Goal: Task Accomplishment & Management: Manage account settings

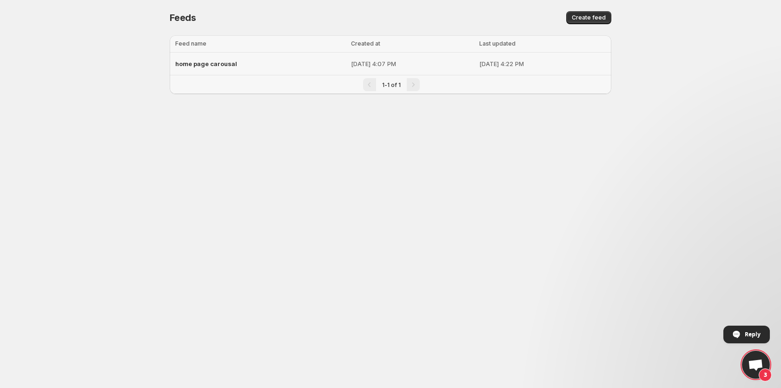
click at [227, 64] on span "home page carousal" at bounding box center [206, 63] width 62 height 7
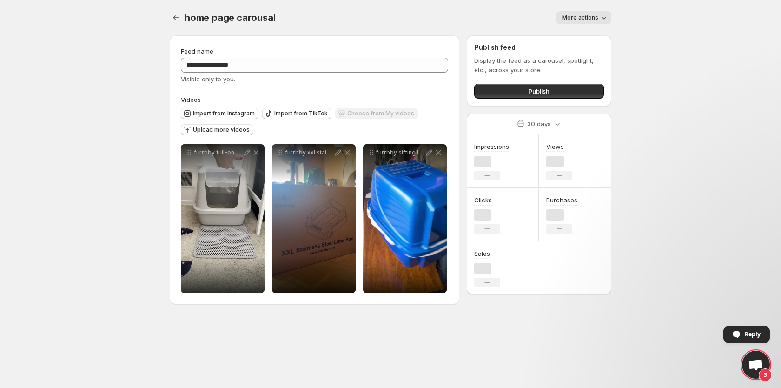
click at [577, 13] on button "More actions" at bounding box center [583, 17] width 55 height 13
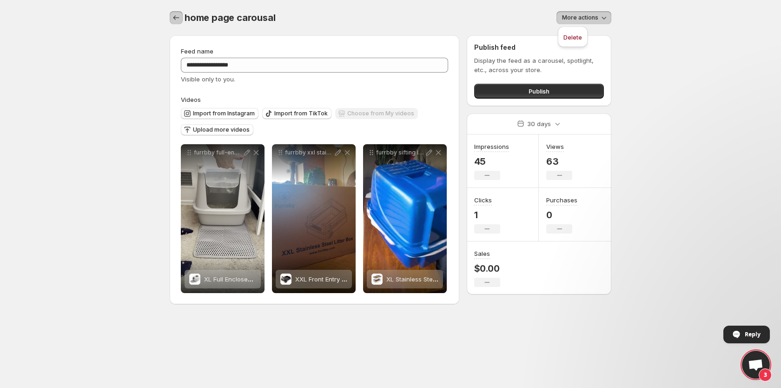
click at [177, 17] on icon "Settings" at bounding box center [176, 17] width 9 height 9
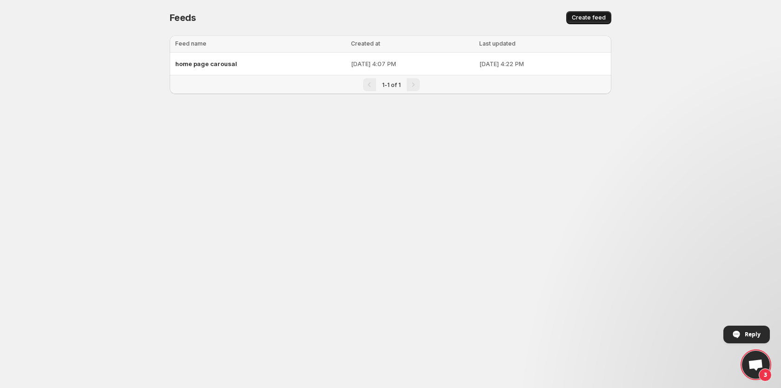
click at [593, 15] on span "Create feed" at bounding box center [589, 17] width 34 height 7
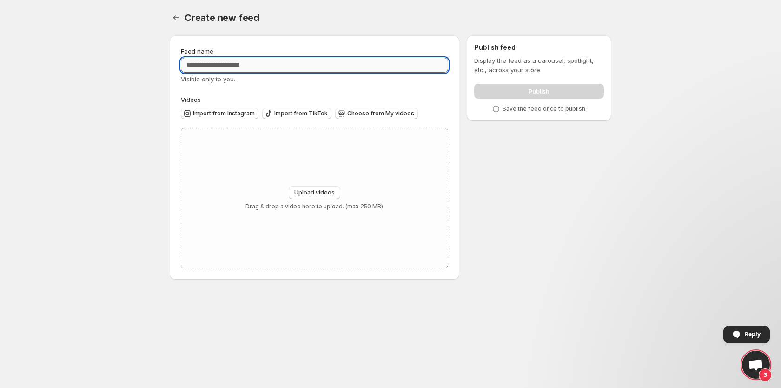
click at [274, 65] on input "Feed name" at bounding box center [314, 65] width 267 height 15
type input "********"
click at [317, 189] on span "Upload videos" at bounding box center [314, 192] width 40 height 7
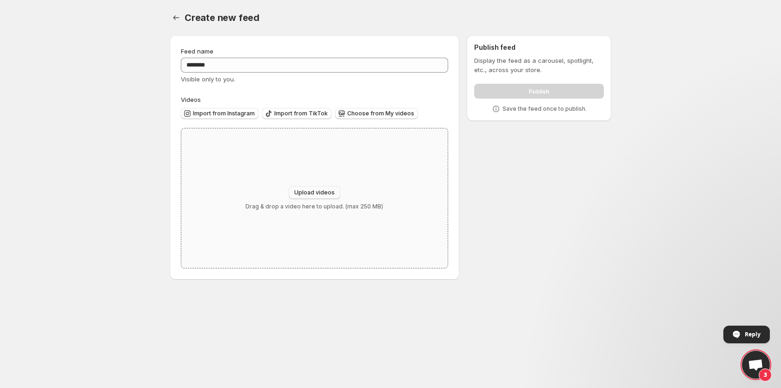
type input "**********"
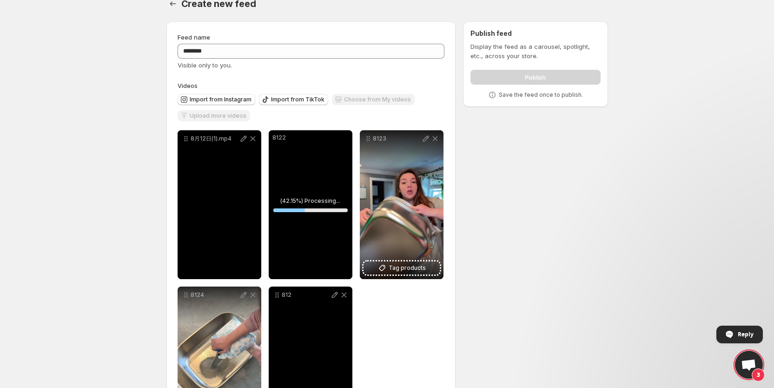
scroll to position [84, 0]
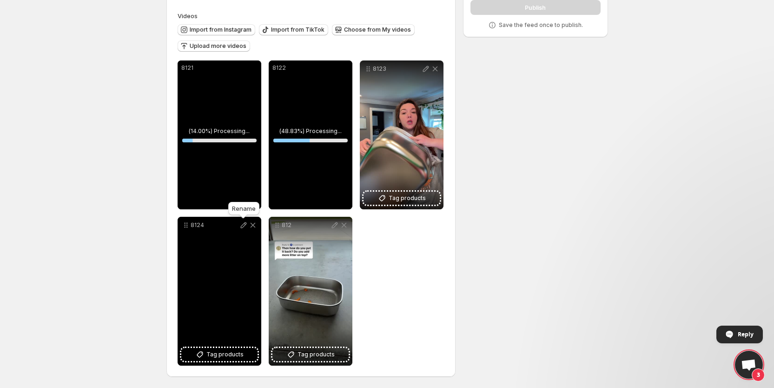
click at [242, 224] on icon at bounding box center [243, 225] width 6 height 6
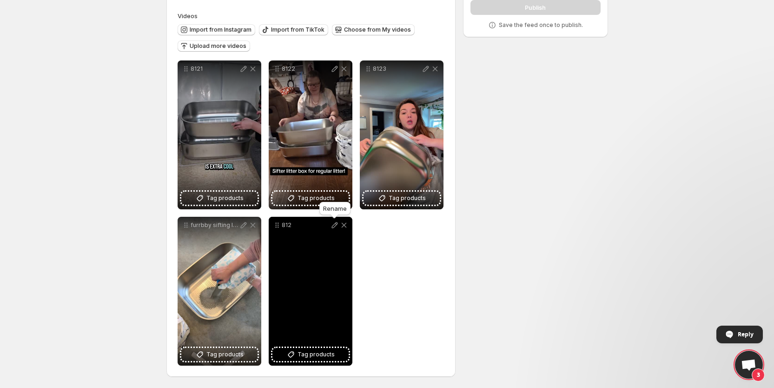
click at [335, 224] on icon at bounding box center [334, 224] width 9 height 9
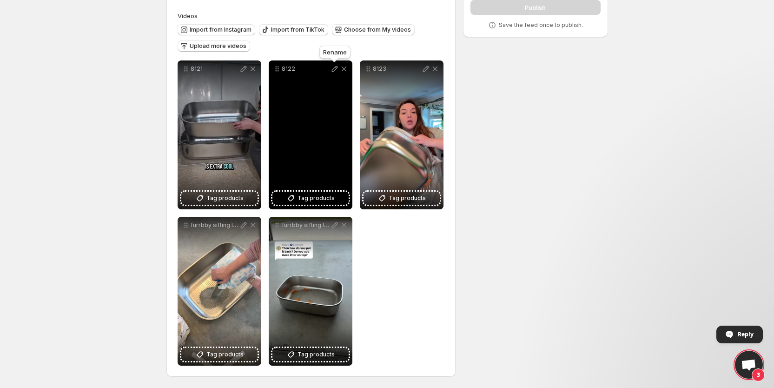
click at [335, 66] on icon at bounding box center [334, 68] width 9 height 9
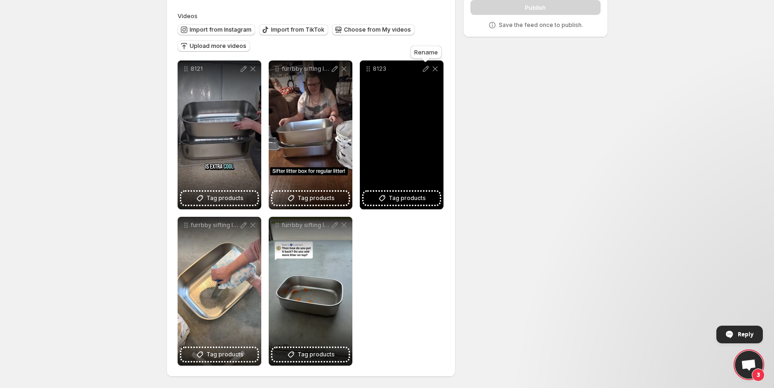
click at [424, 68] on icon at bounding box center [425, 68] width 9 height 9
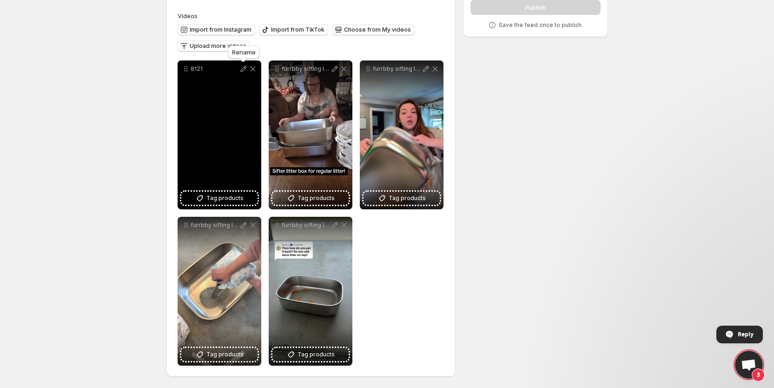
click at [243, 66] on icon at bounding box center [243, 68] width 9 height 9
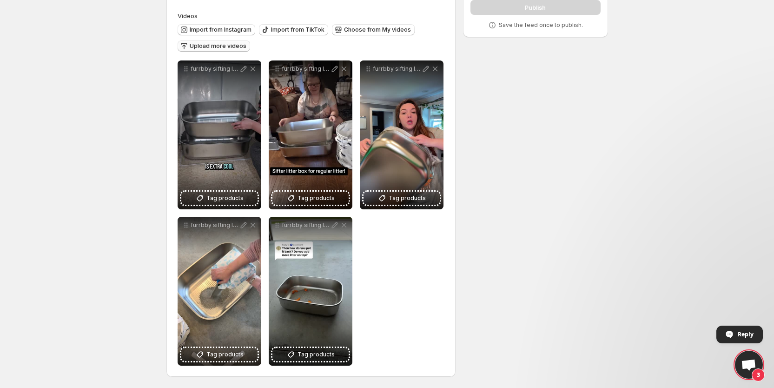
click at [223, 47] on span "Upload more videos" at bounding box center [218, 45] width 57 height 7
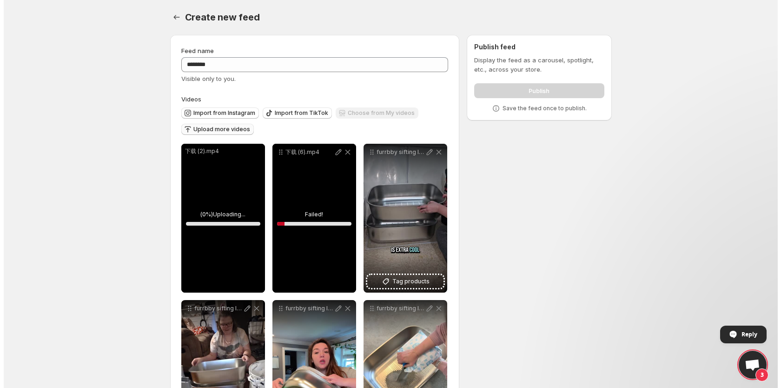
scroll to position [0, 0]
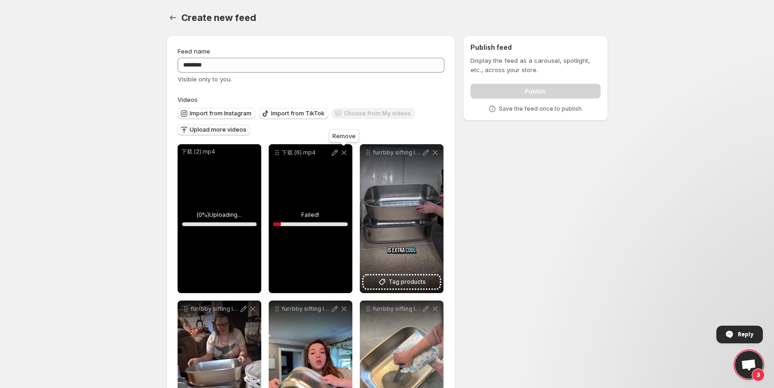
click at [343, 151] on icon at bounding box center [343, 152] width 9 height 9
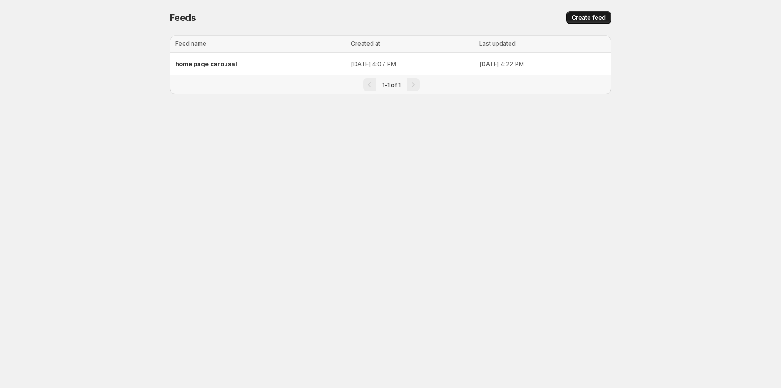
click at [576, 13] on button "Create feed" at bounding box center [588, 17] width 45 height 13
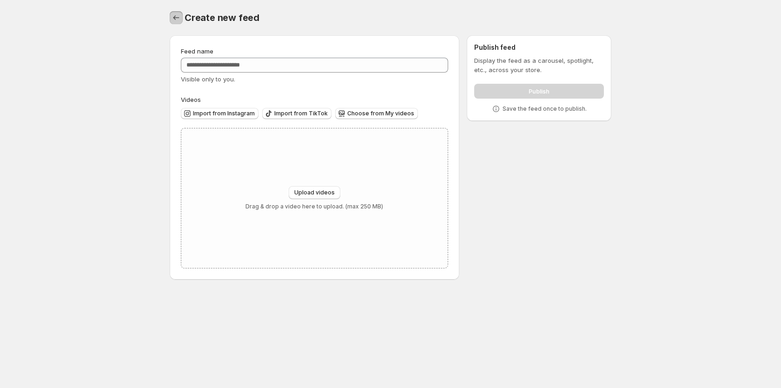
click at [174, 23] on button "Settings" at bounding box center [176, 17] width 13 height 13
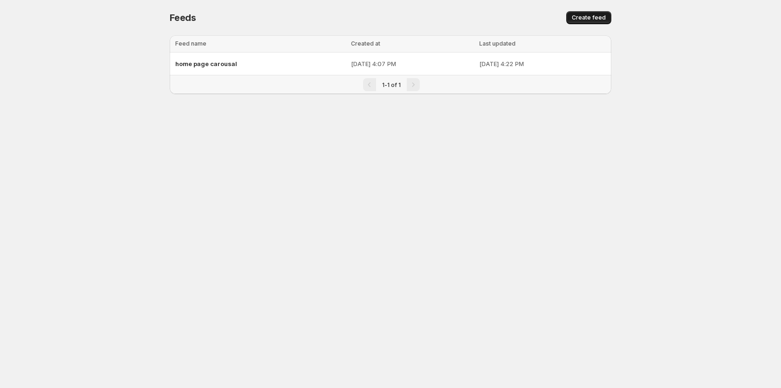
click at [589, 12] on button "Create feed" at bounding box center [588, 17] width 45 height 13
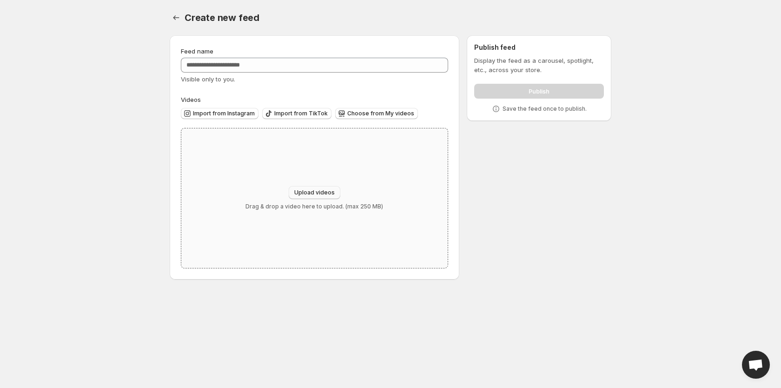
click at [310, 191] on span "Upload videos" at bounding box center [314, 192] width 40 height 7
type input "**********"
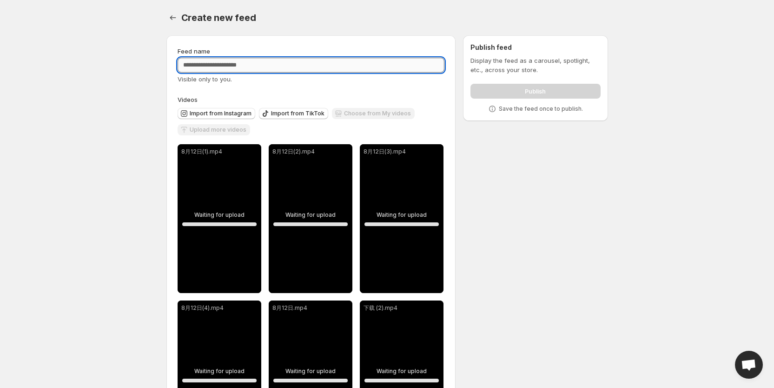
click at [231, 65] on input "Feed name" at bounding box center [311, 65] width 267 height 15
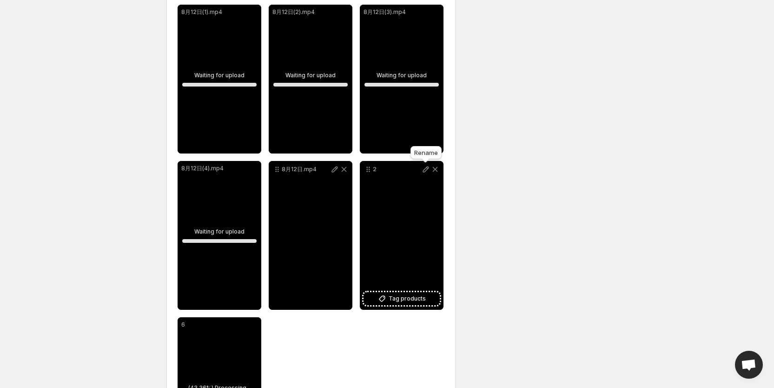
type input "********"
click at [426, 167] on icon at bounding box center [425, 169] width 9 height 9
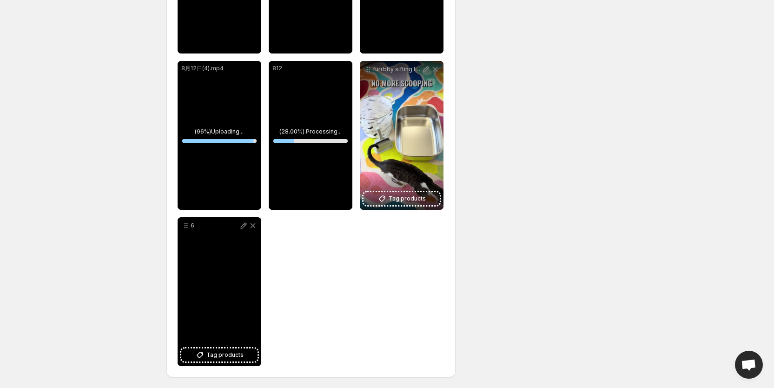
scroll to position [240, 0]
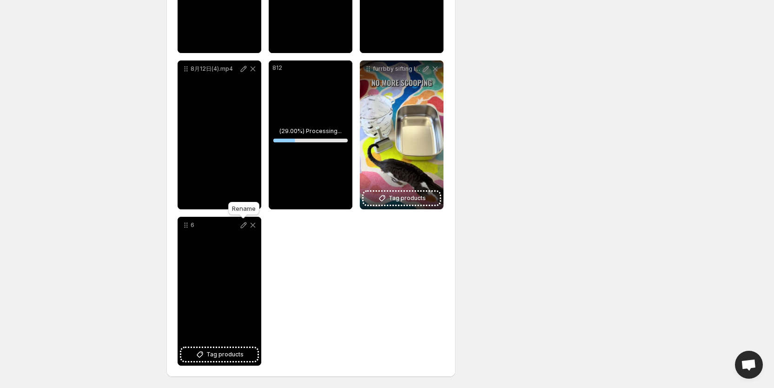
click at [245, 222] on icon at bounding box center [243, 224] width 9 height 9
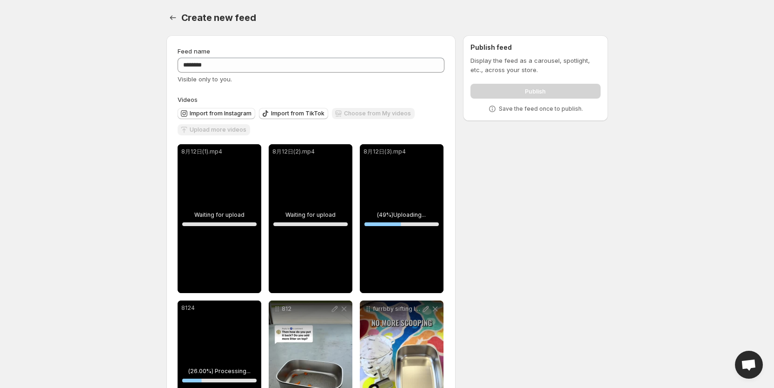
scroll to position [139, 0]
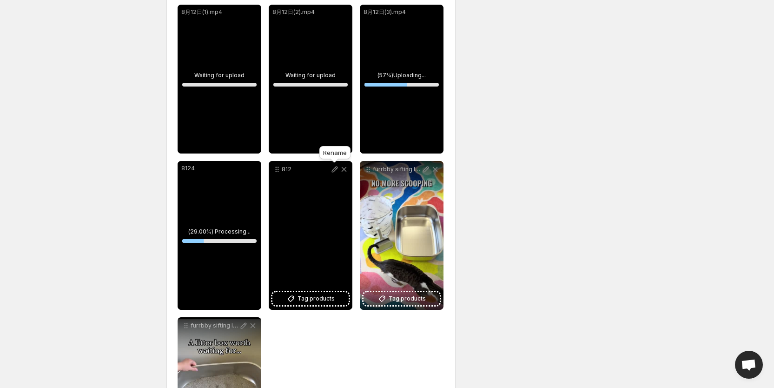
click at [337, 166] on icon at bounding box center [334, 169] width 9 height 9
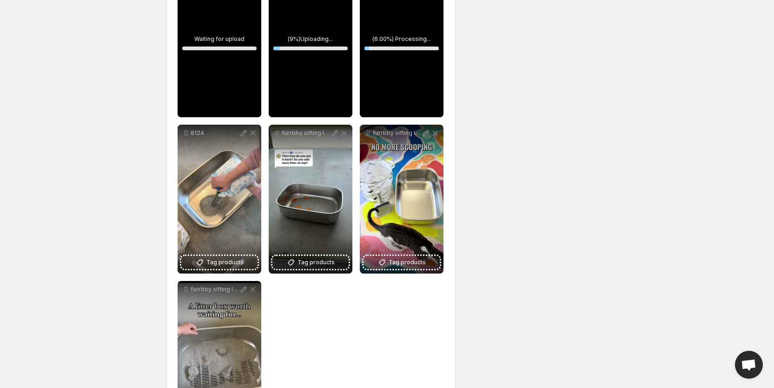
scroll to position [240, 0]
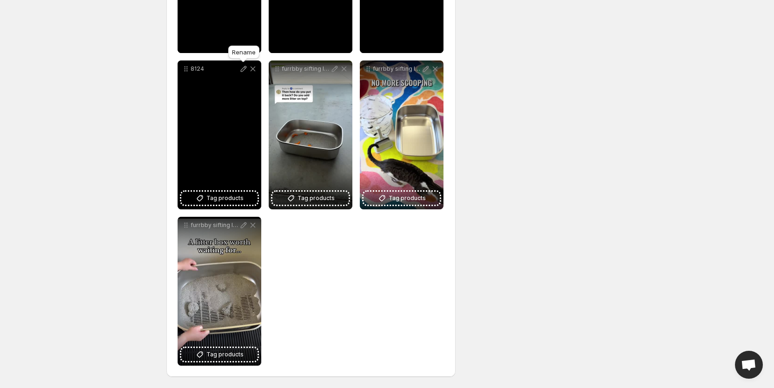
click at [244, 68] on icon at bounding box center [243, 68] width 9 height 9
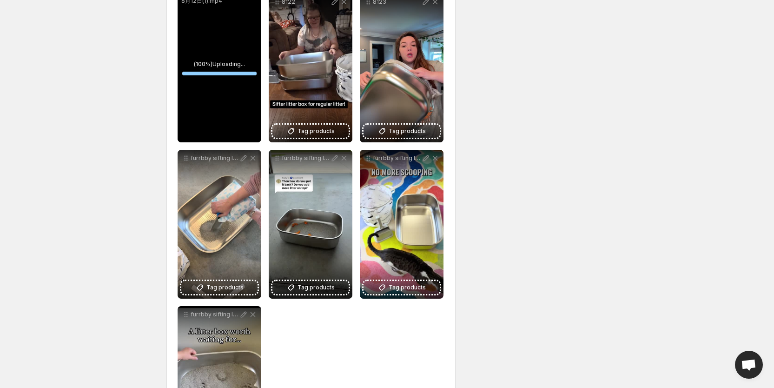
scroll to position [100, 0]
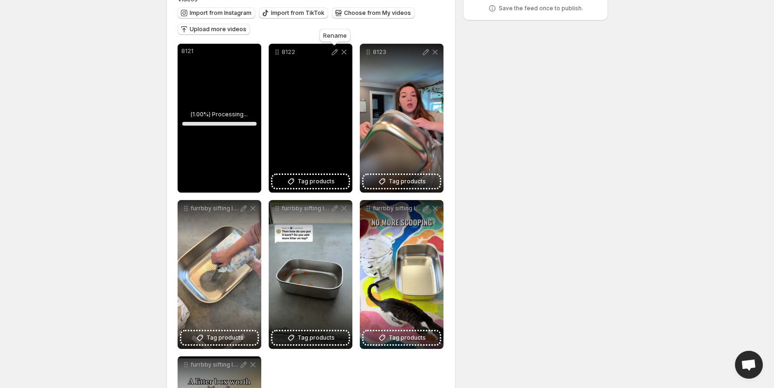
click at [332, 49] on icon at bounding box center [334, 51] width 9 height 9
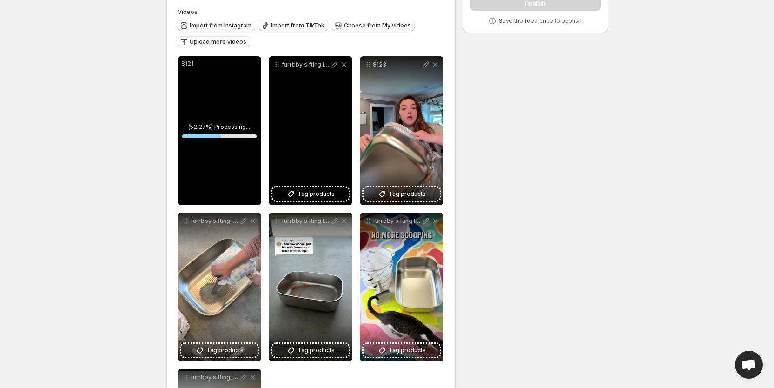
scroll to position [31, 0]
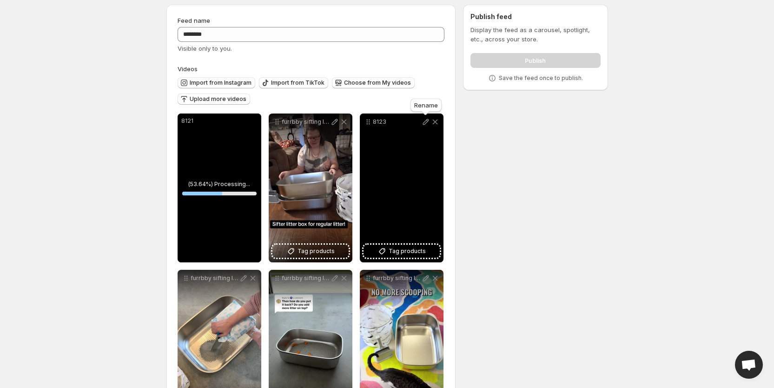
click at [427, 120] on icon at bounding box center [425, 122] width 6 height 6
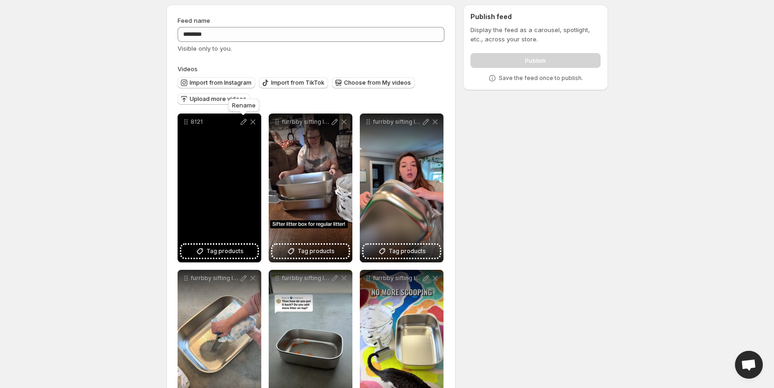
click at [244, 121] on icon at bounding box center [243, 121] width 9 height 9
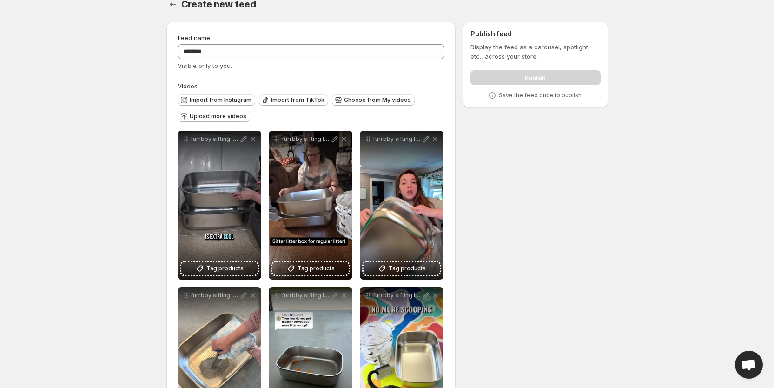
scroll to position [0, 0]
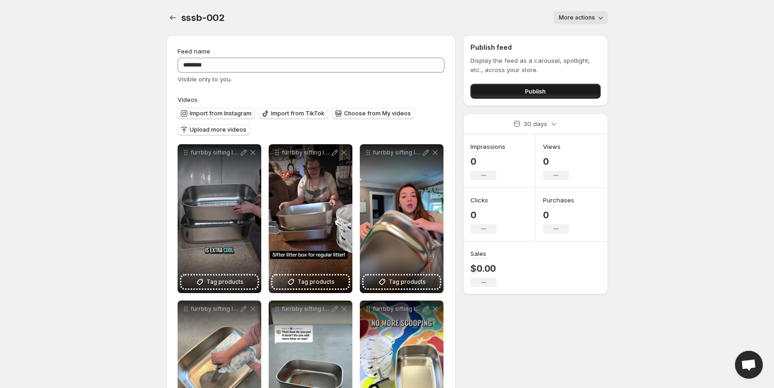
click at [512, 89] on button "Publish" at bounding box center [535, 91] width 130 height 15
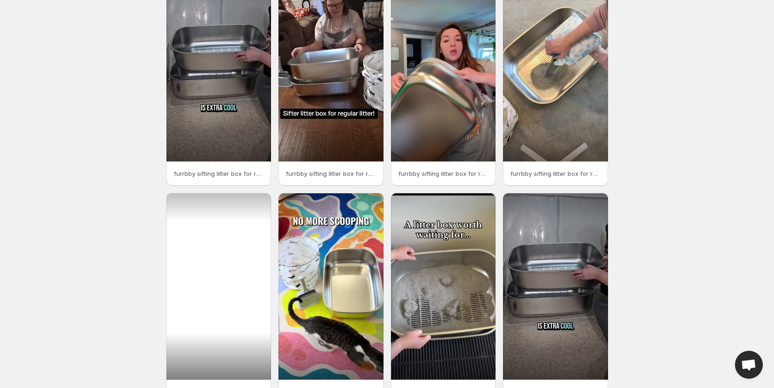
scroll to position [119, 0]
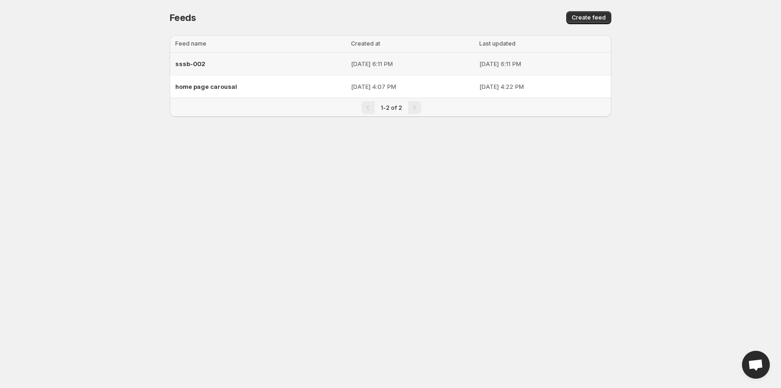
click at [196, 63] on span "sssb-002" at bounding box center [190, 63] width 30 height 7
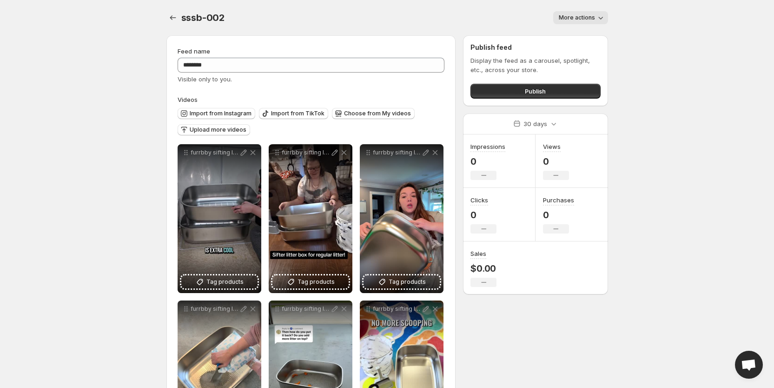
click at [583, 18] on span "More actions" at bounding box center [577, 17] width 36 height 7
click at [634, 57] on body "**********" at bounding box center [387, 194] width 774 height 388
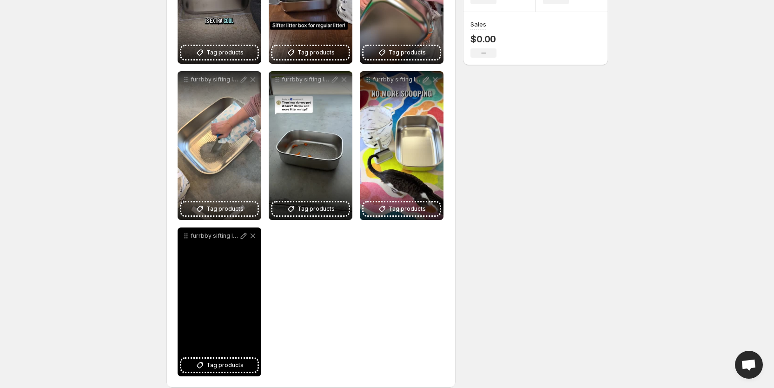
scroll to position [240, 0]
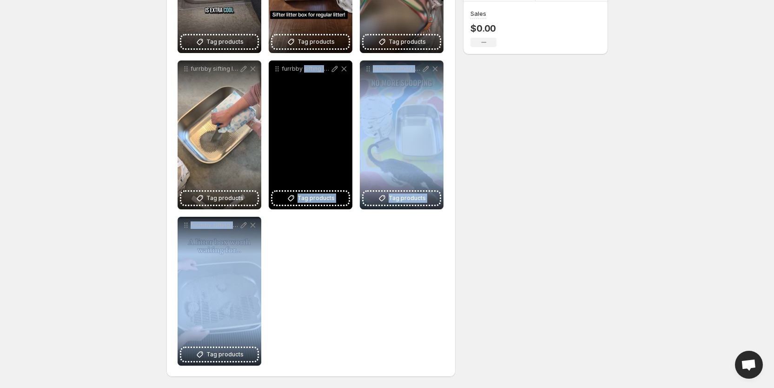
drag, startPoint x: 242, startPoint y: 285, endPoint x: 304, endPoint y: 160, distance: 138.9
click at [304, 160] on div "**********" at bounding box center [311, 134] width 267 height 461
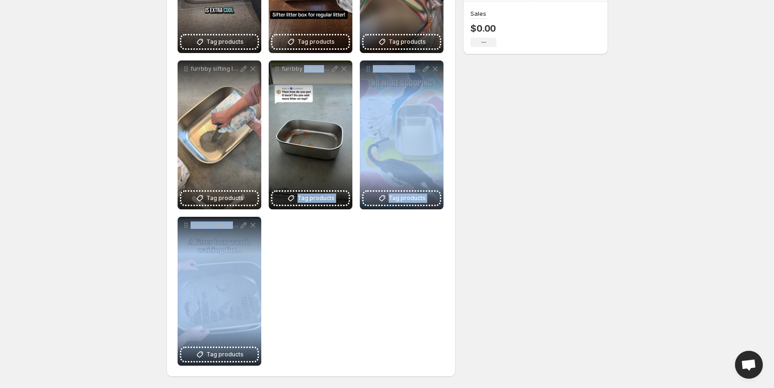
click at [323, 303] on div "**********" at bounding box center [311, 134] width 267 height 461
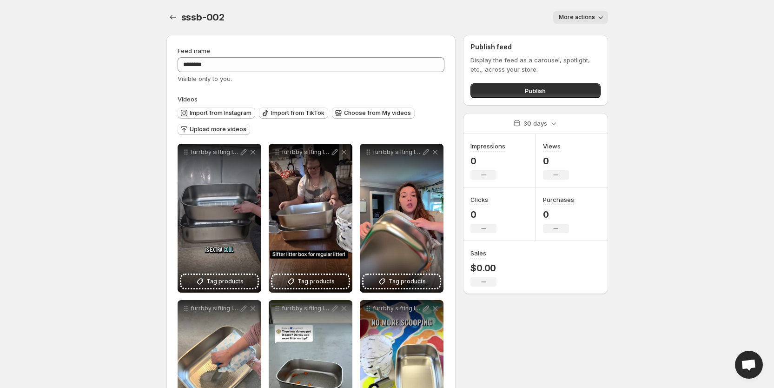
scroll to position [0, 0]
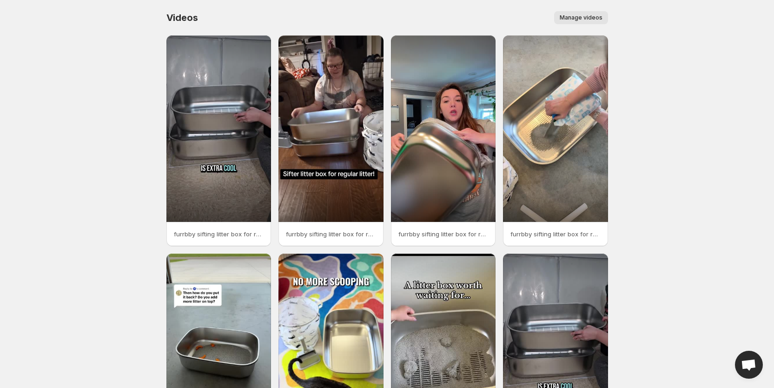
click at [590, 19] on span "Manage videos" at bounding box center [581, 17] width 43 height 7
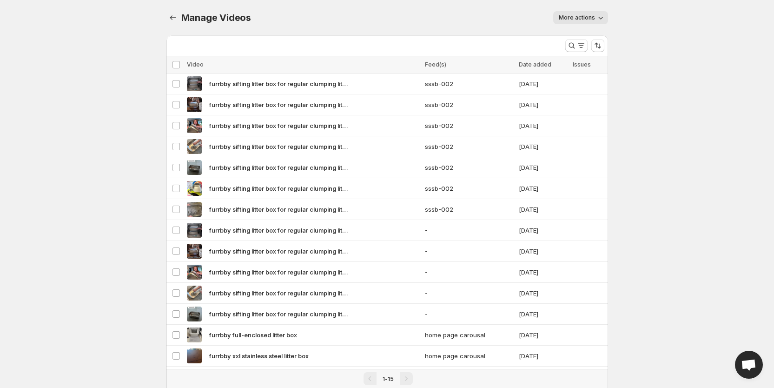
click at [593, 19] on span "More actions" at bounding box center [577, 17] width 36 height 7
click at [666, 6] on body "Home Feeds Videos Subscription Settings Manage Videos. This page is ready Manag…" at bounding box center [387, 194] width 774 height 388
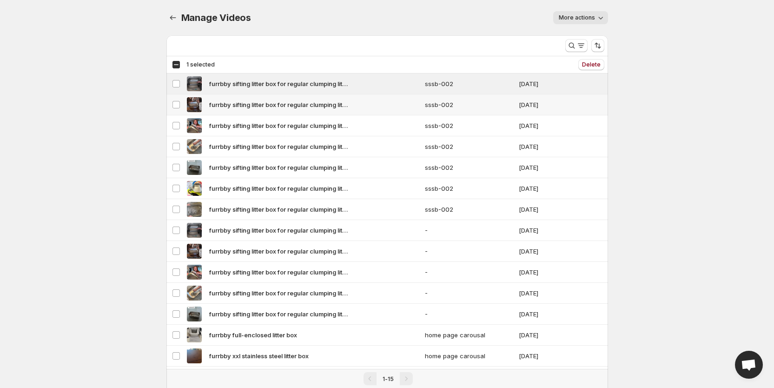
drag, startPoint x: 215, startPoint y: 81, endPoint x: 221, endPoint y: 107, distance: 27.3
click at [221, 107] on tbody "Select video furrbby sifting litter box for regular clumping litter-7 sssb-002 …" at bounding box center [387, 230] width 442 height 314
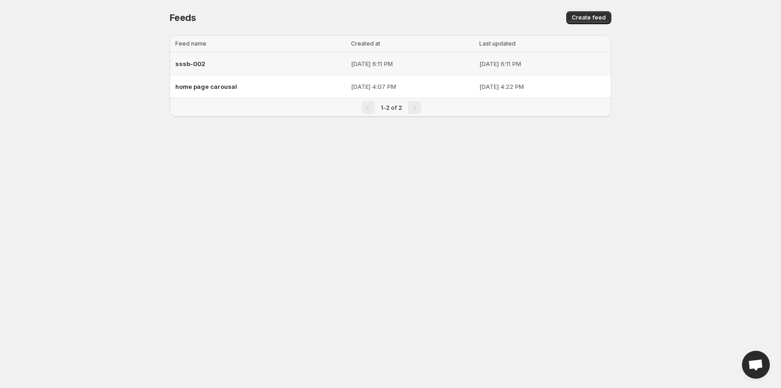
click at [193, 57] on div "sssb-002" at bounding box center [260, 63] width 170 height 17
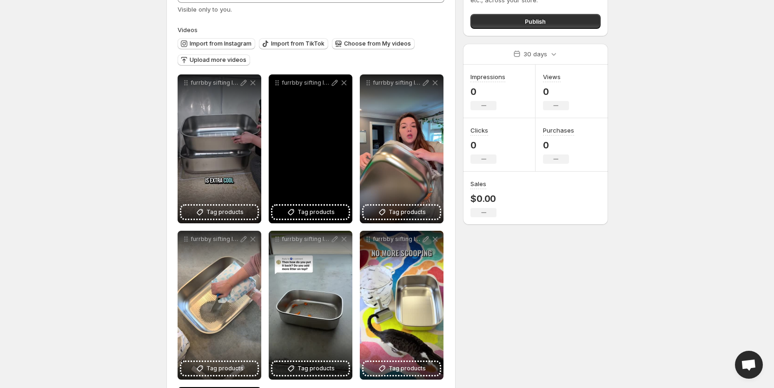
scroll to position [139, 0]
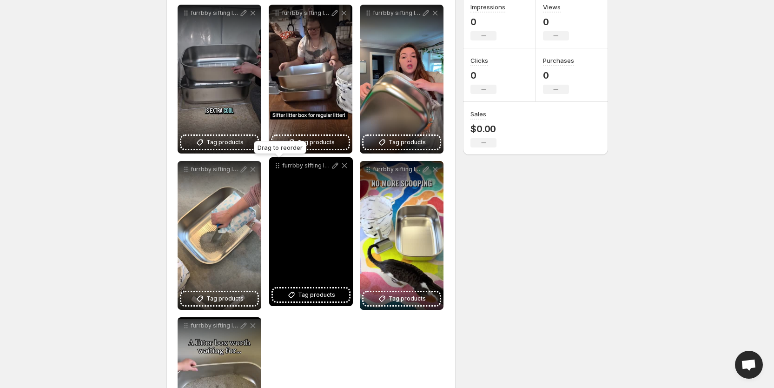
click at [277, 164] on icon at bounding box center [277, 165] width 9 height 9
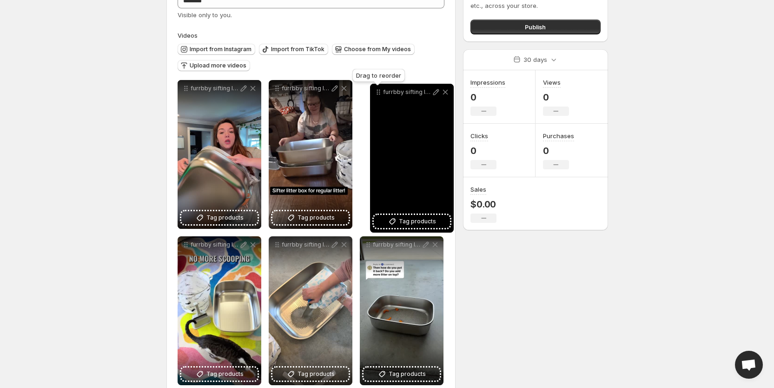
drag, startPoint x: 185, startPoint y: 326, endPoint x: 377, endPoint y: 65, distance: 324.4
click at [377, 87] on icon at bounding box center [378, 91] width 9 height 9
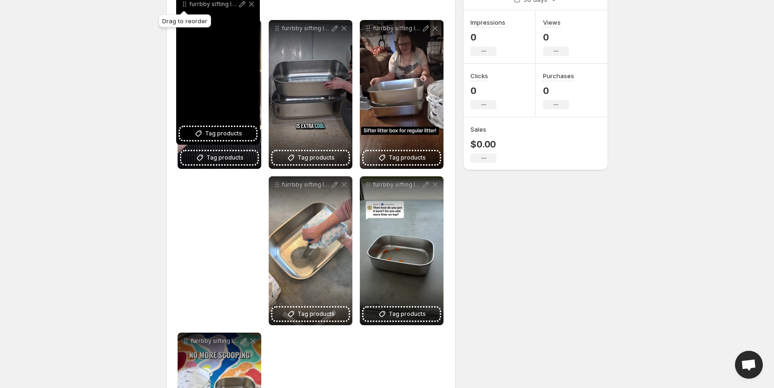
scroll to position [0, 0]
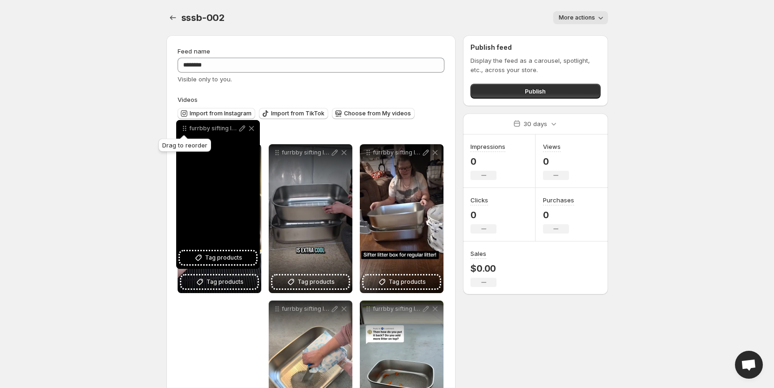
drag, startPoint x: 184, startPoint y: 115, endPoint x: 183, endPoint y: 37, distance: 78.1
click at [183, 124] on icon at bounding box center [184, 128] width 9 height 9
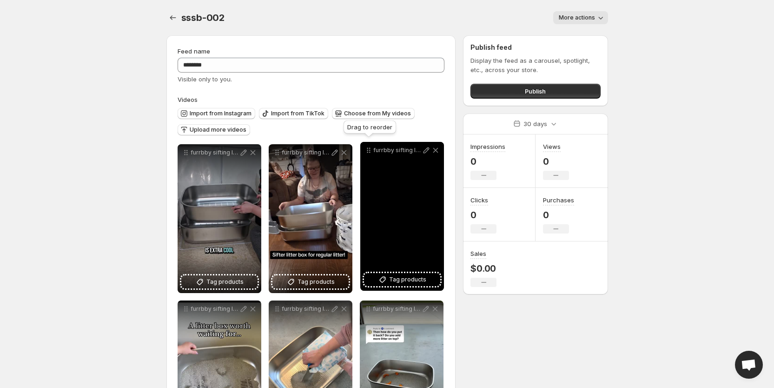
drag, startPoint x: 185, startPoint y: 13, endPoint x: 366, endPoint y: 151, distance: 227.8
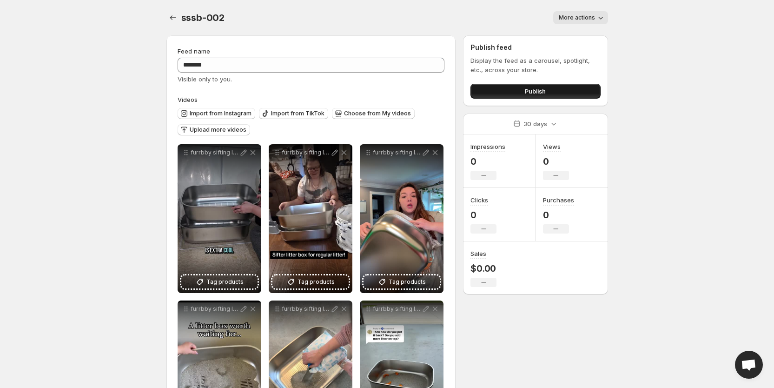
click at [556, 90] on button "Publish" at bounding box center [535, 91] width 130 height 15
click at [174, 18] on icon "Settings" at bounding box center [172, 17] width 9 height 9
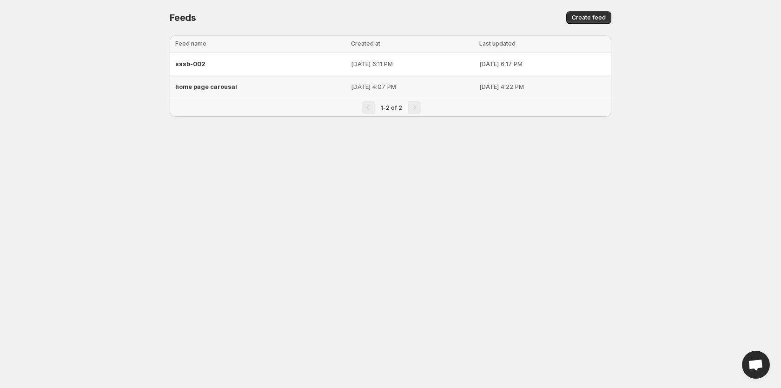
click at [217, 90] on span "home page carousal" at bounding box center [206, 86] width 62 height 7
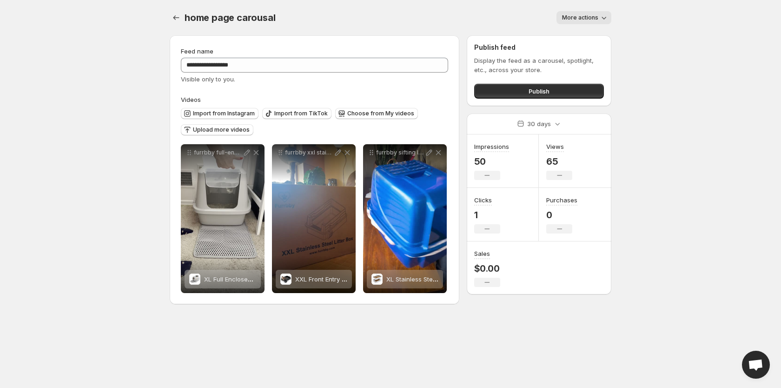
click at [590, 18] on span "More actions" at bounding box center [580, 17] width 36 height 7
click at [575, 34] on span "Delete" at bounding box center [572, 36] width 19 height 7
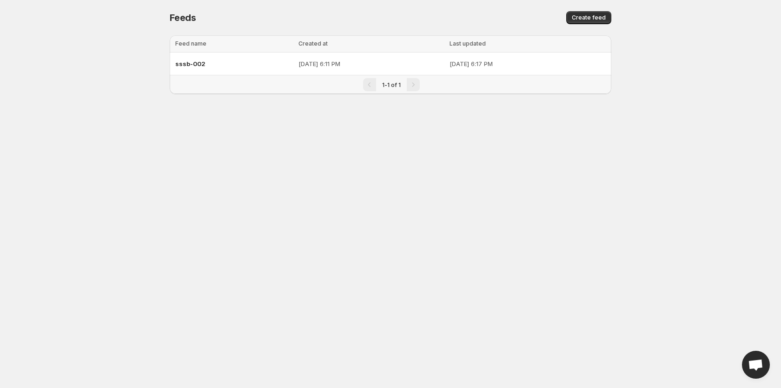
click at [391, 318] on body "Home Feeds Videos Subscription Settings Feeds. This page is ready Feeds Create …" at bounding box center [390, 194] width 781 height 388
